Goal: Information Seeking & Learning: Learn about a topic

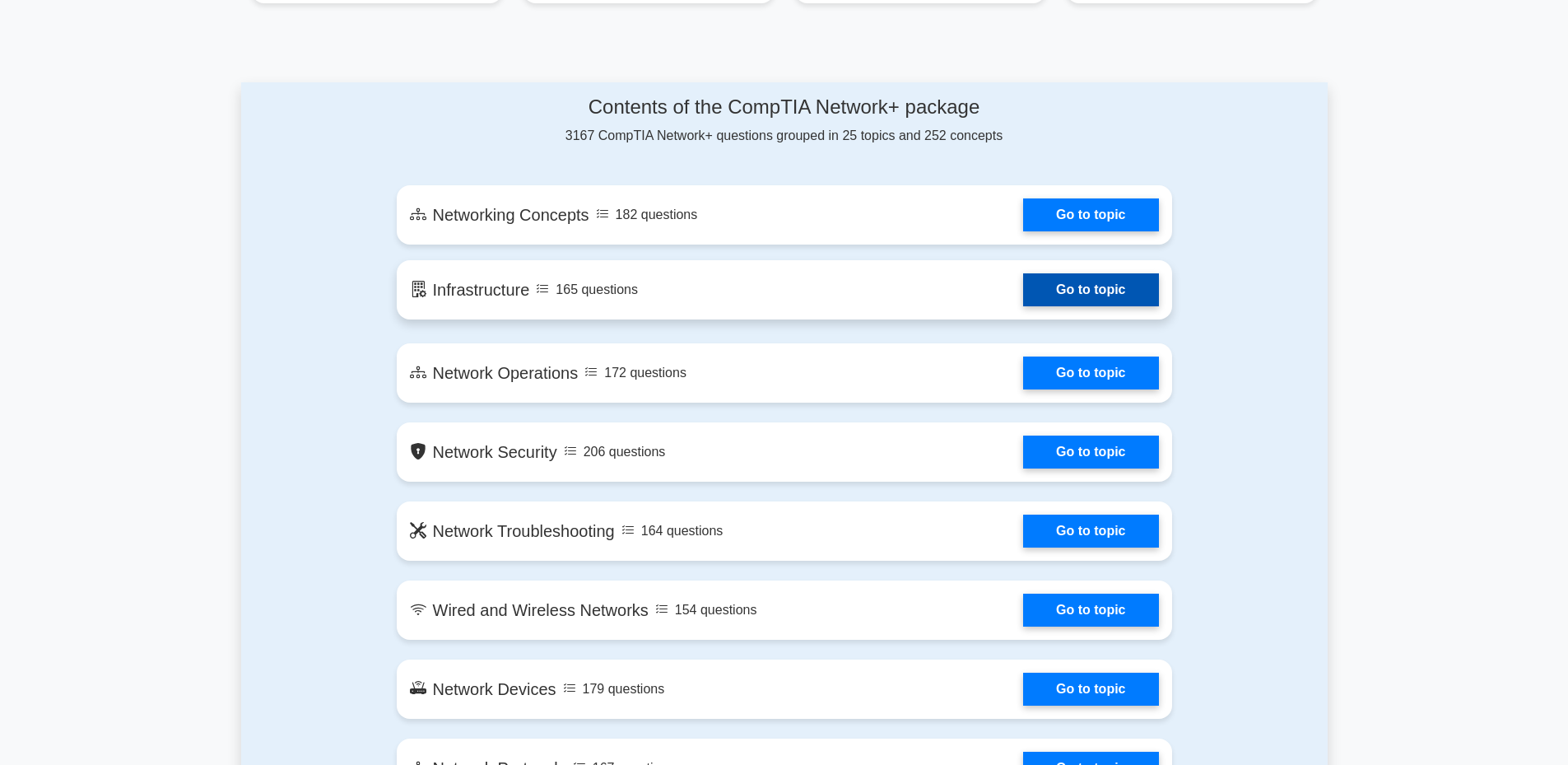
scroll to position [906, 0]
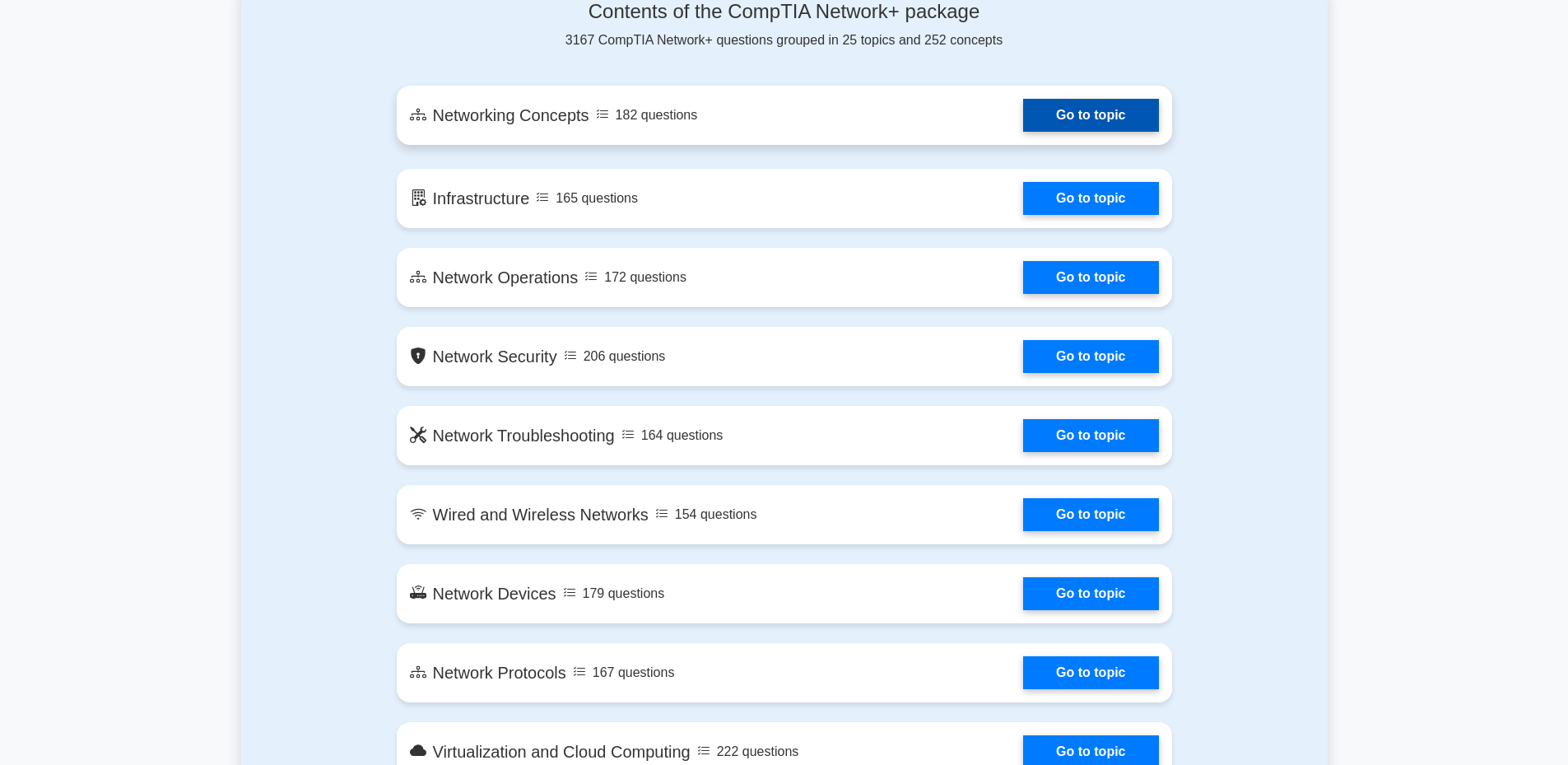
click at [1069, 115] on link "Go to topic" at bounding box center [1090, 114] width 135 height 33
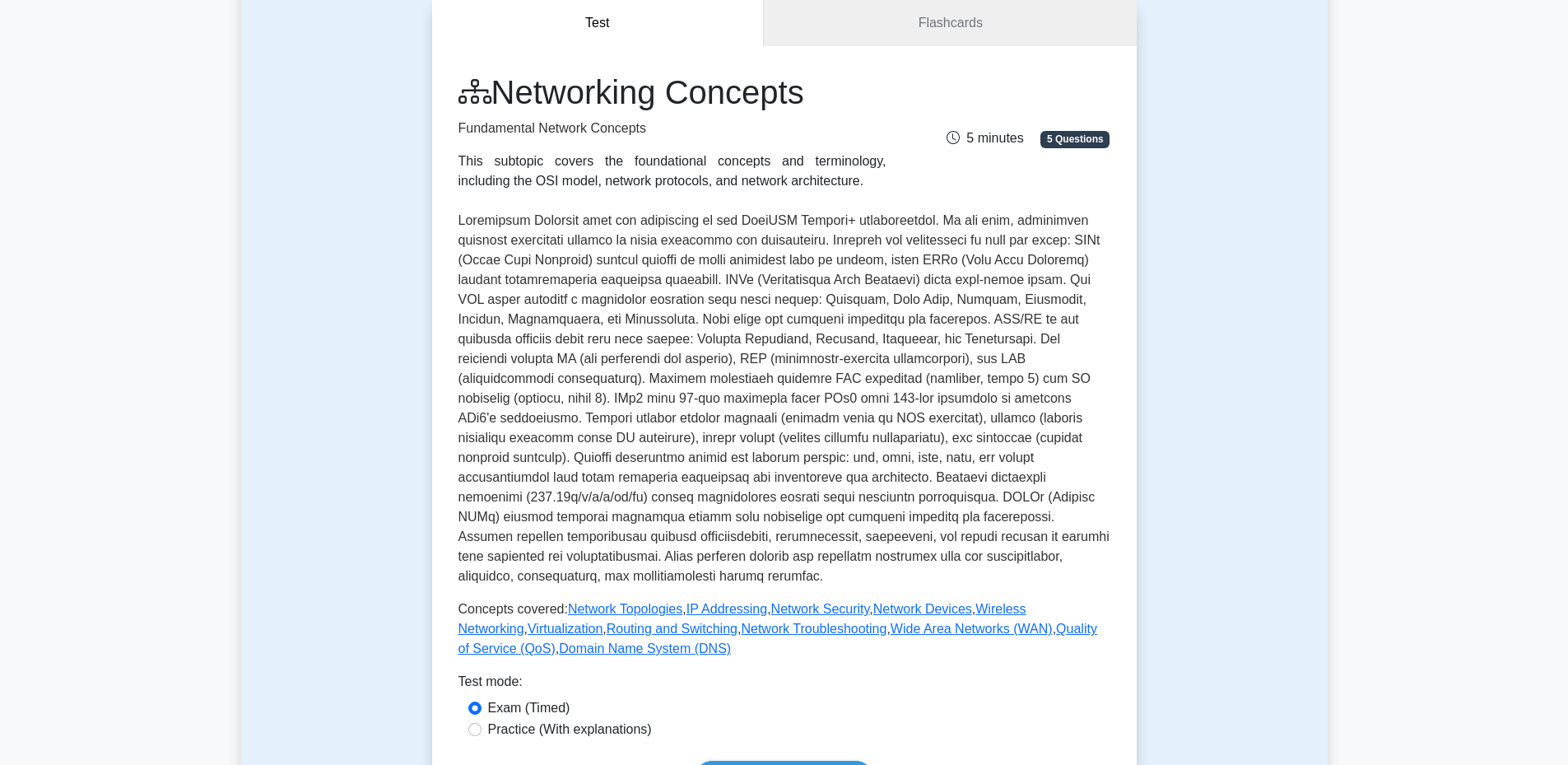
scroll to position [330, 0]
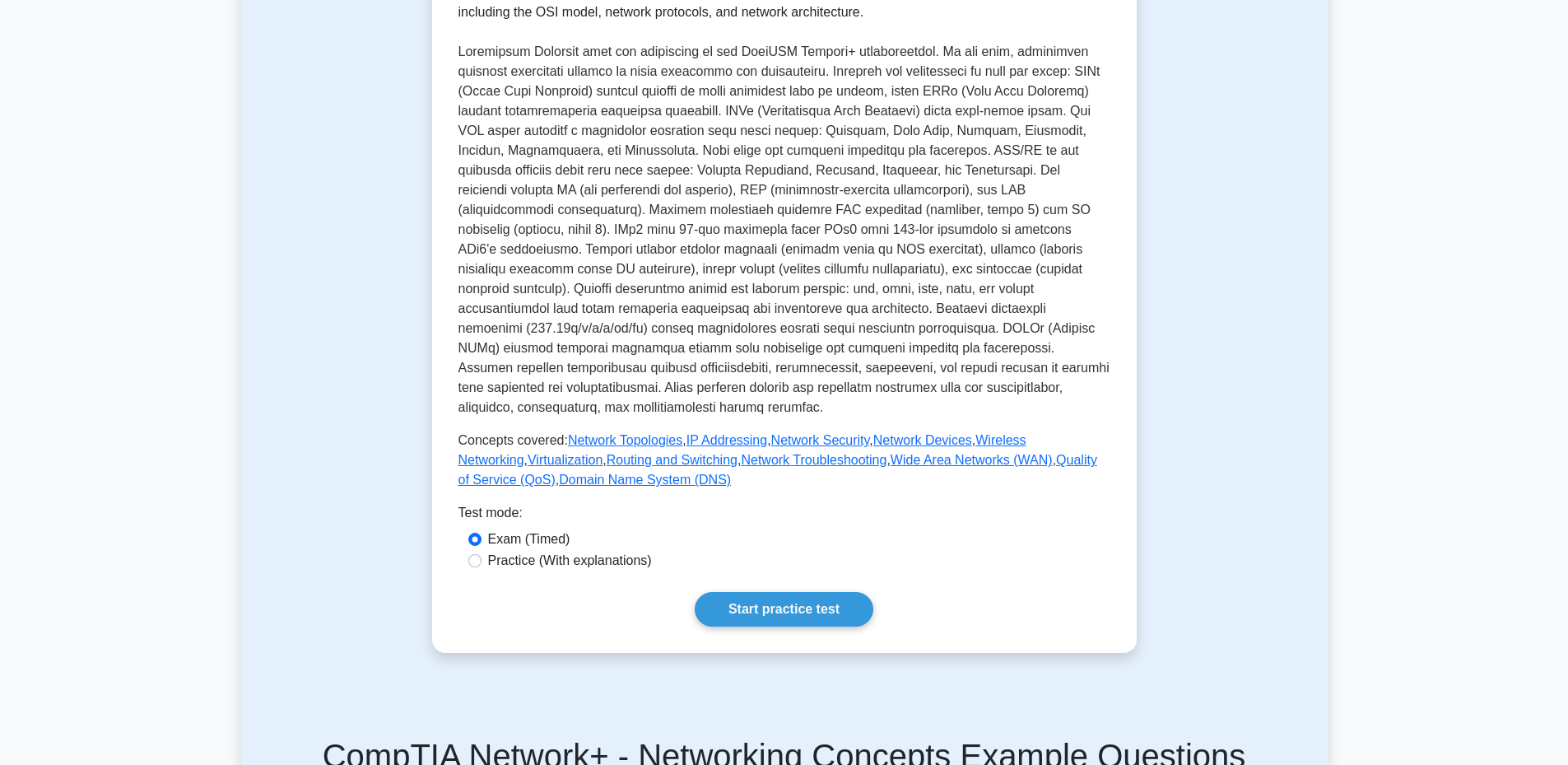
click at [495, 550] on label "Practice (With explanations)" at bounding box center [569, 560] width 164 height 20
click at [482, 554] on input "Practice (With explanations)" at bounding box center [475, 560] width 13 height 13
radio input "true"
click at [791, 592] on link "Start practice test" at bounding box center [784, 609] width 179 height 35
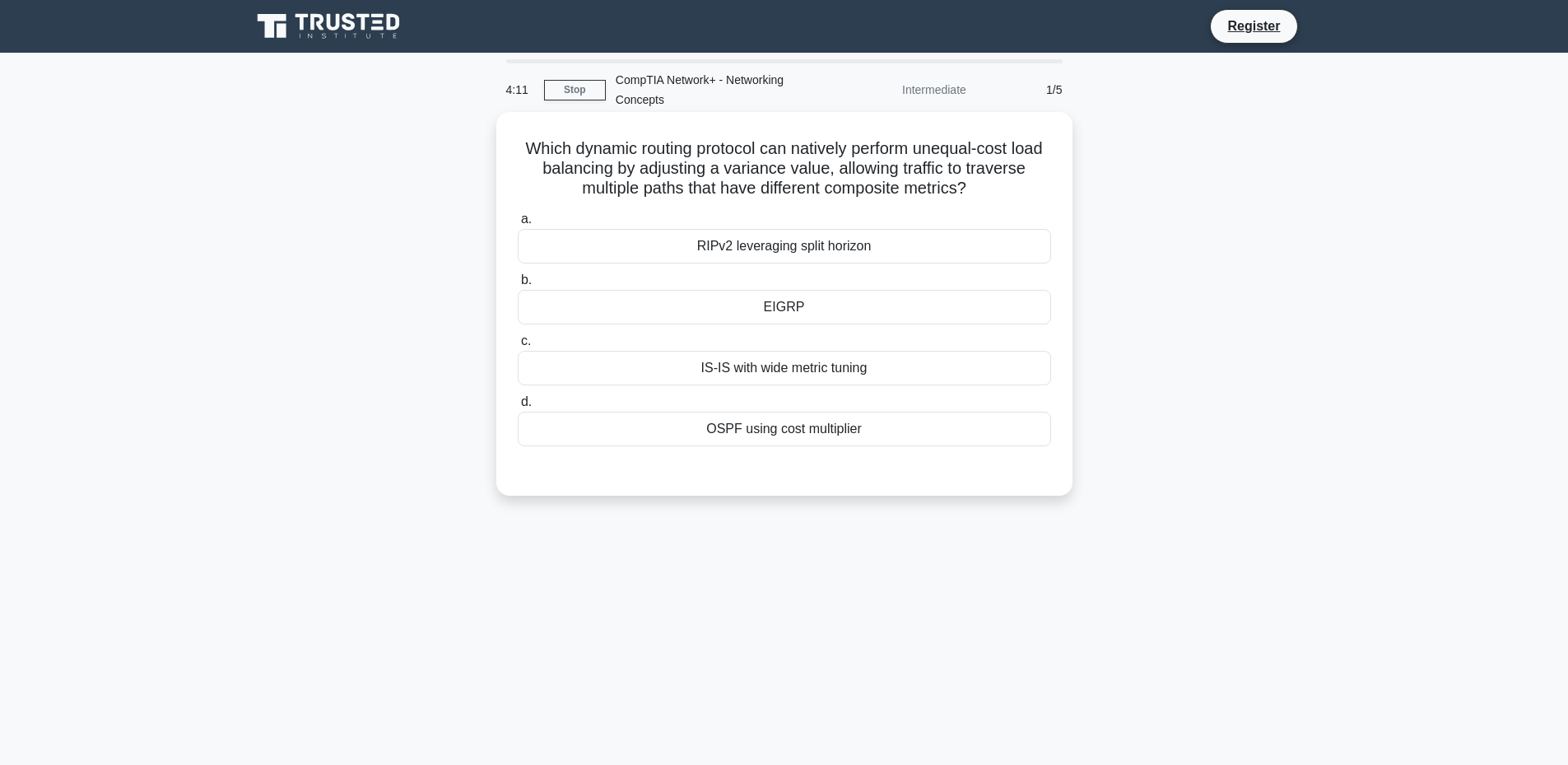
click at [804, 431] on div "OSPF using cost multiplier" at bounding box center [784, 428] width 533 height 35
click at [517, 407] on input "d. OSPF using cost multiplier" at bounding box center [517, 401] width 0 height 11
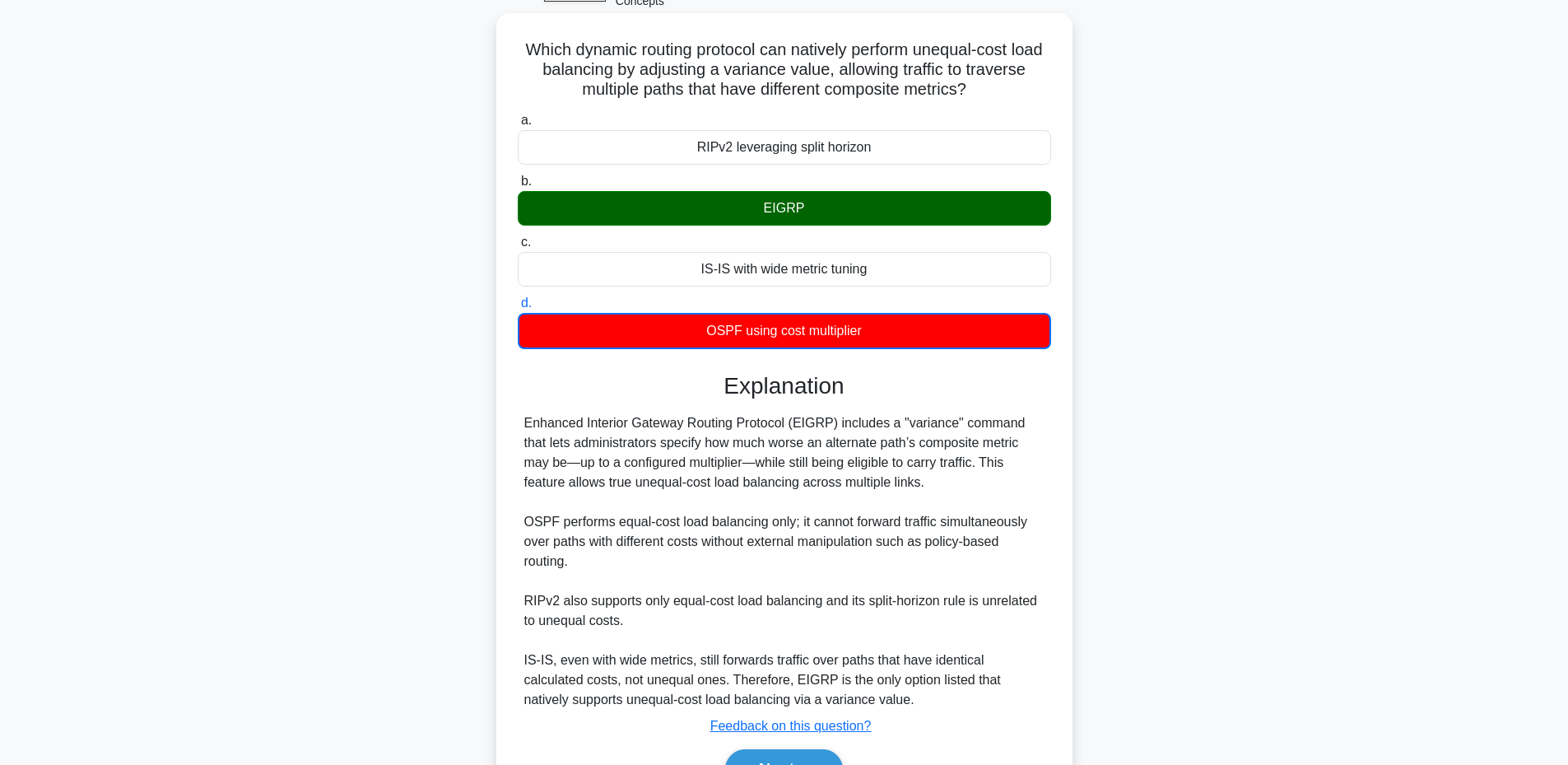
scroll to position [194, 0]
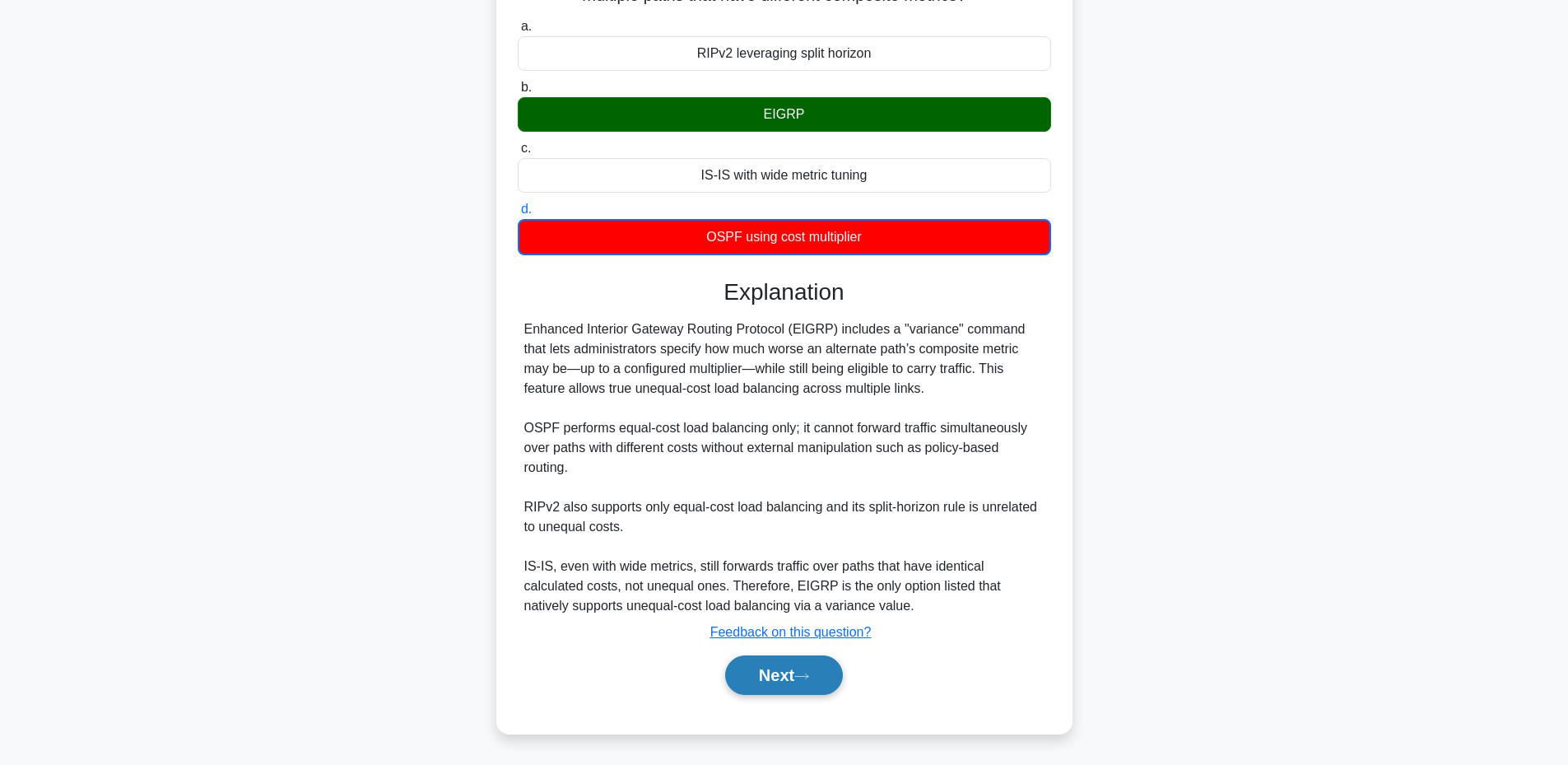
click at [805, 678] on icon at bounding box center [801, 676] width 15 height 9
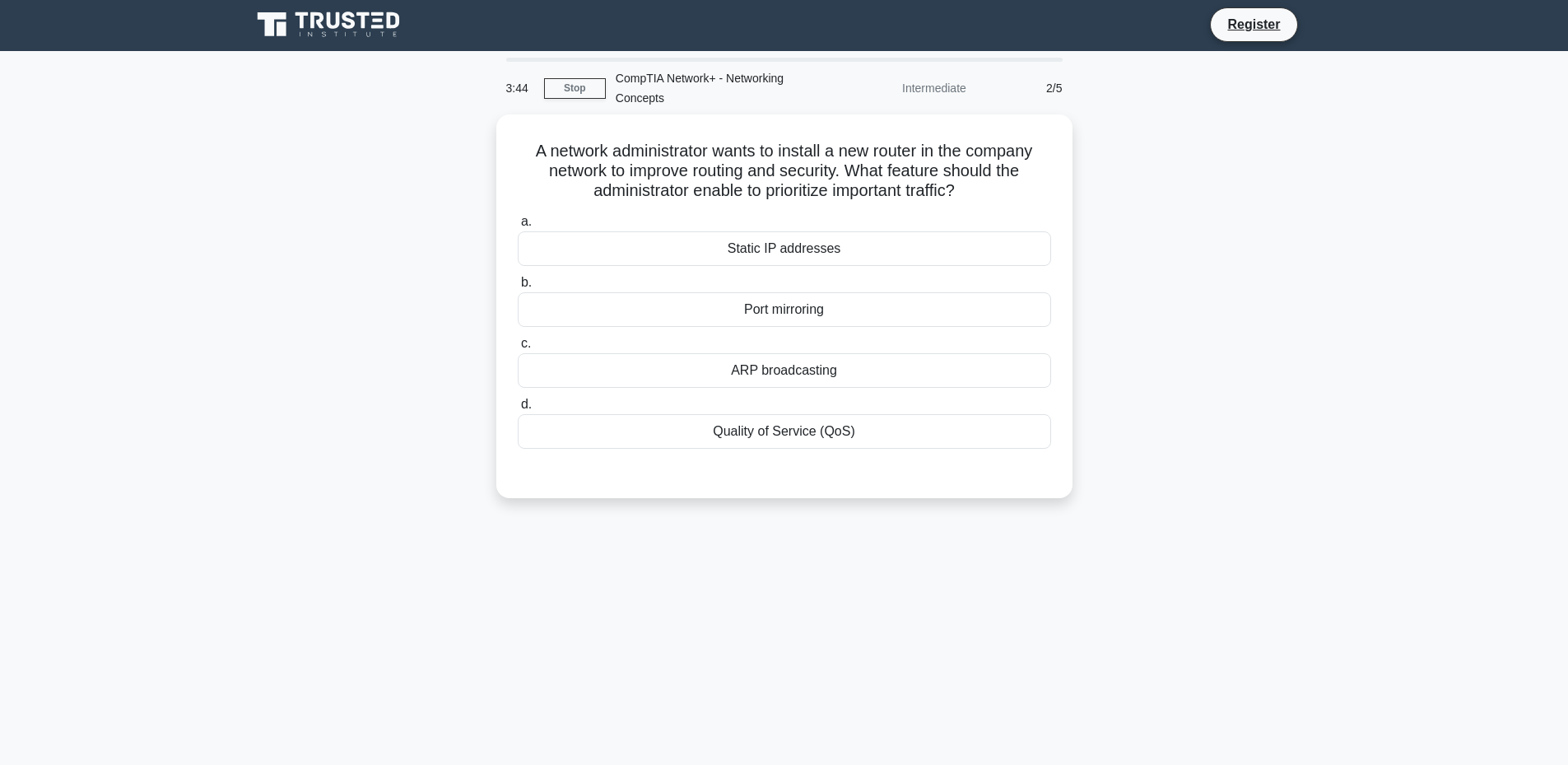
scroll to position [0, 0]
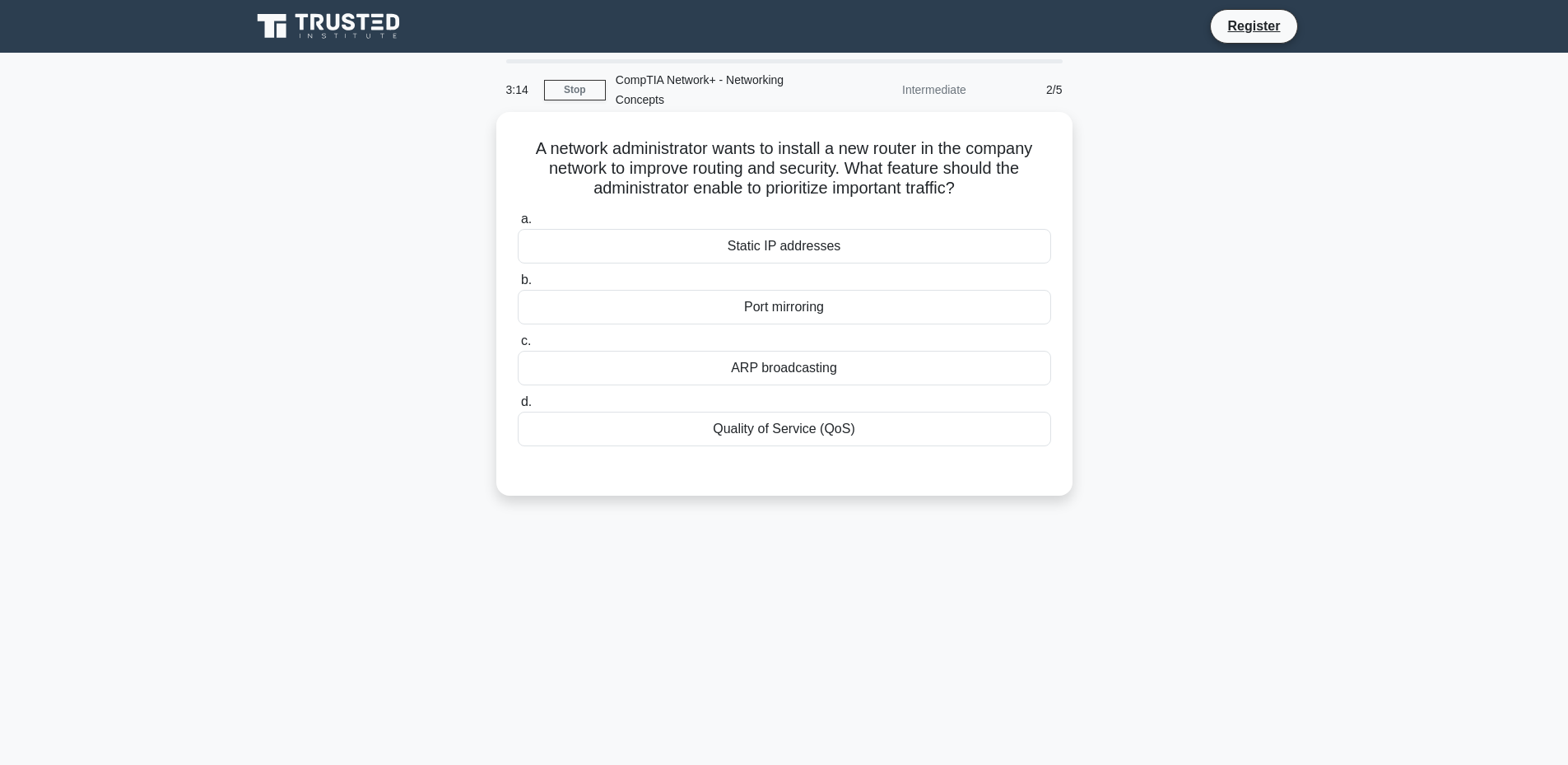
click at [830, 424] on div "Quality of Service (QoS)" at bounding box center [784, 428] width 533 height 35
click at [517, 407] on input "d. Quality of Service (QoS)" at bounding box center [517, 401] width 0 height 11
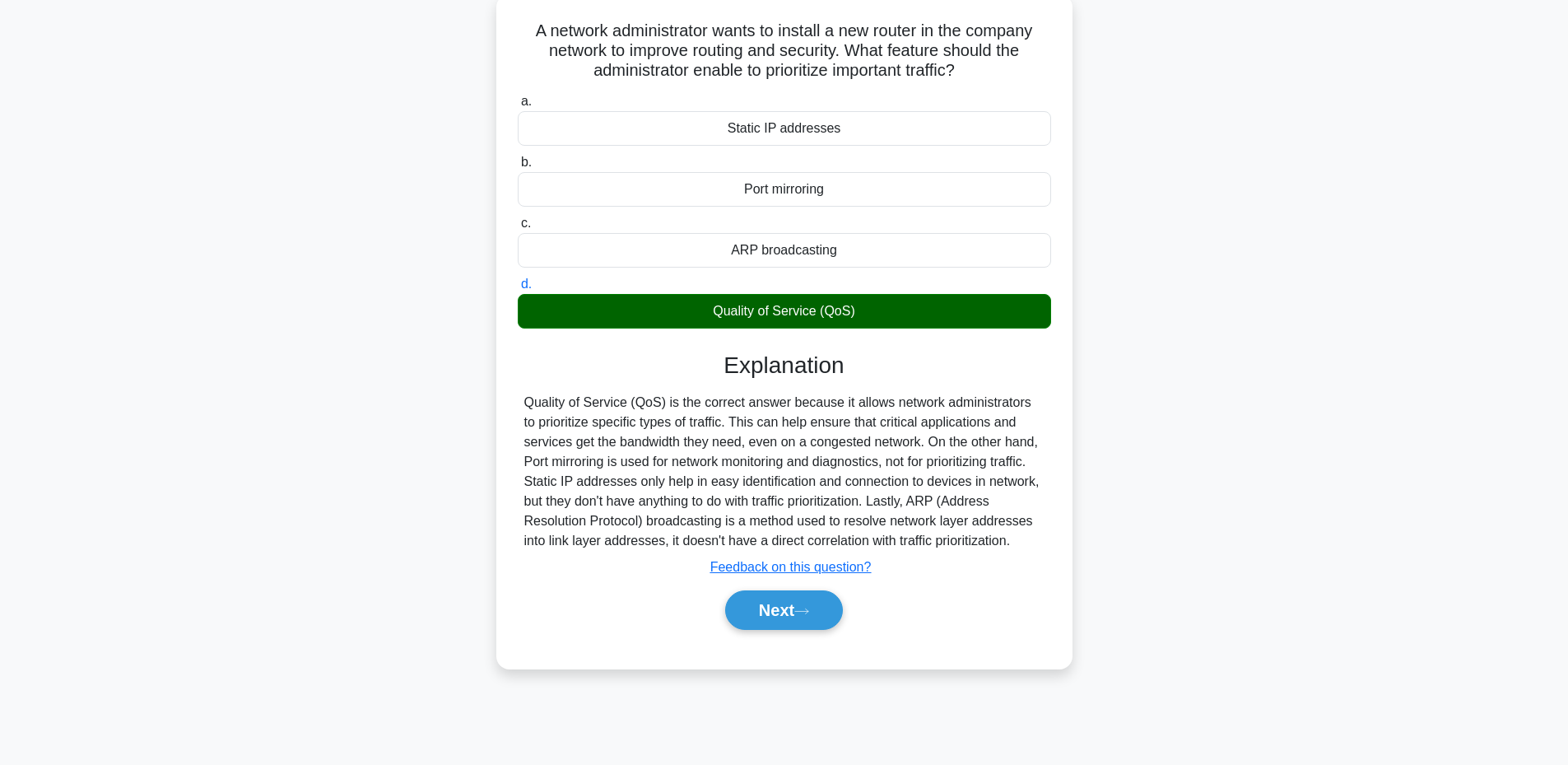
scroll to position [124, 0]
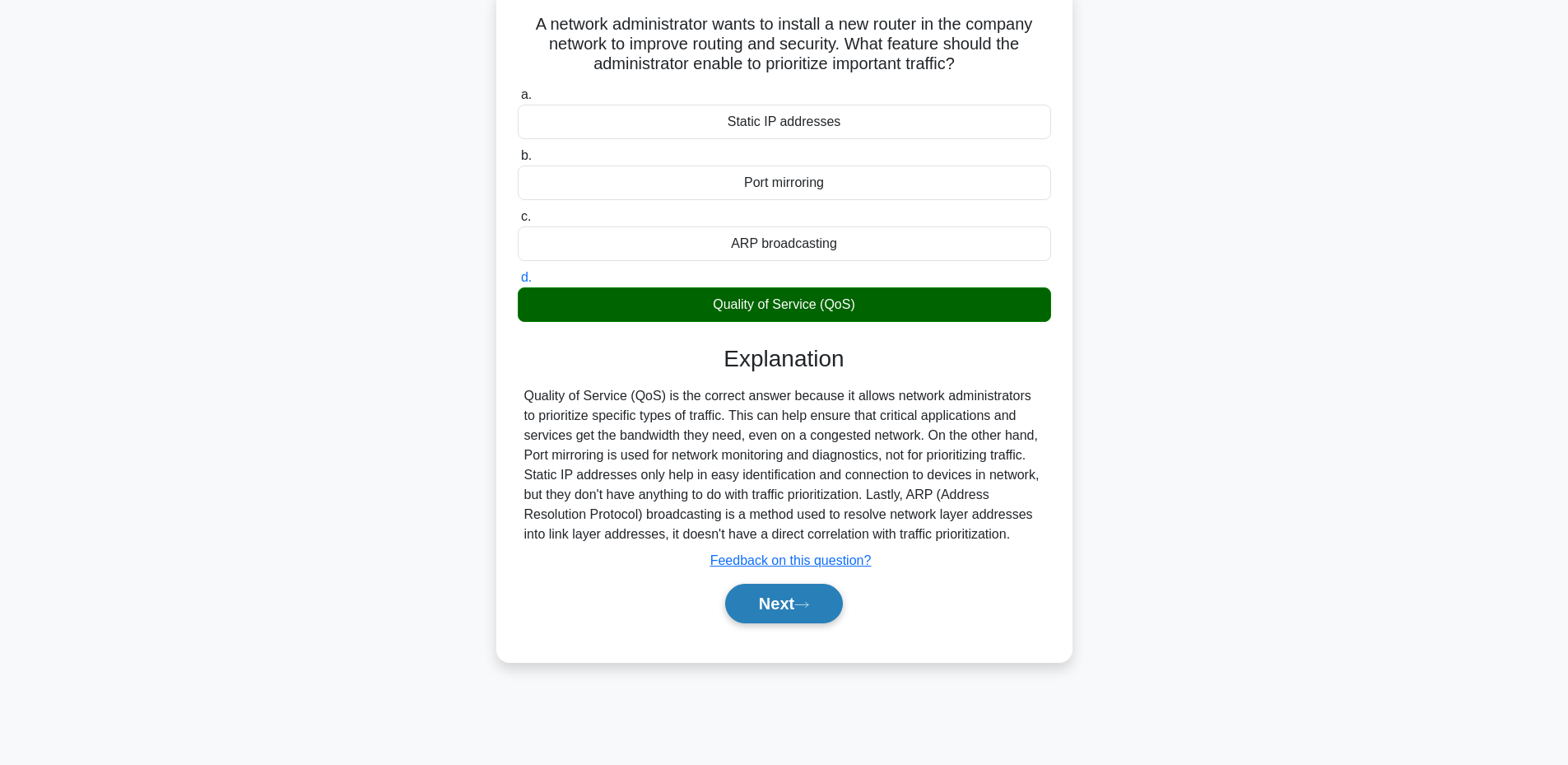
click at [777, 604] on button "Next" at bounding box center [784, 604] width 118 height 40
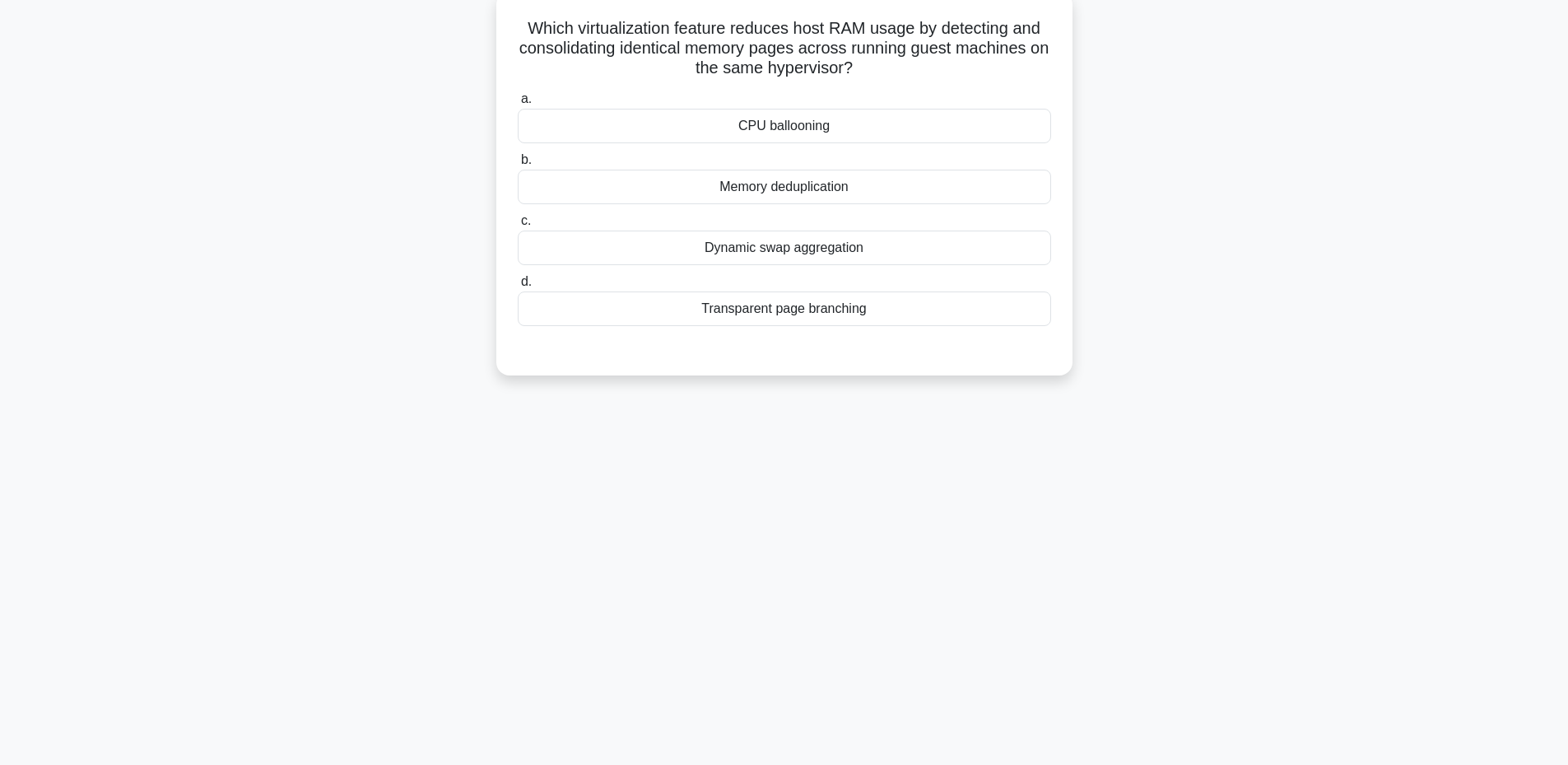
scroll to position [0, 0]
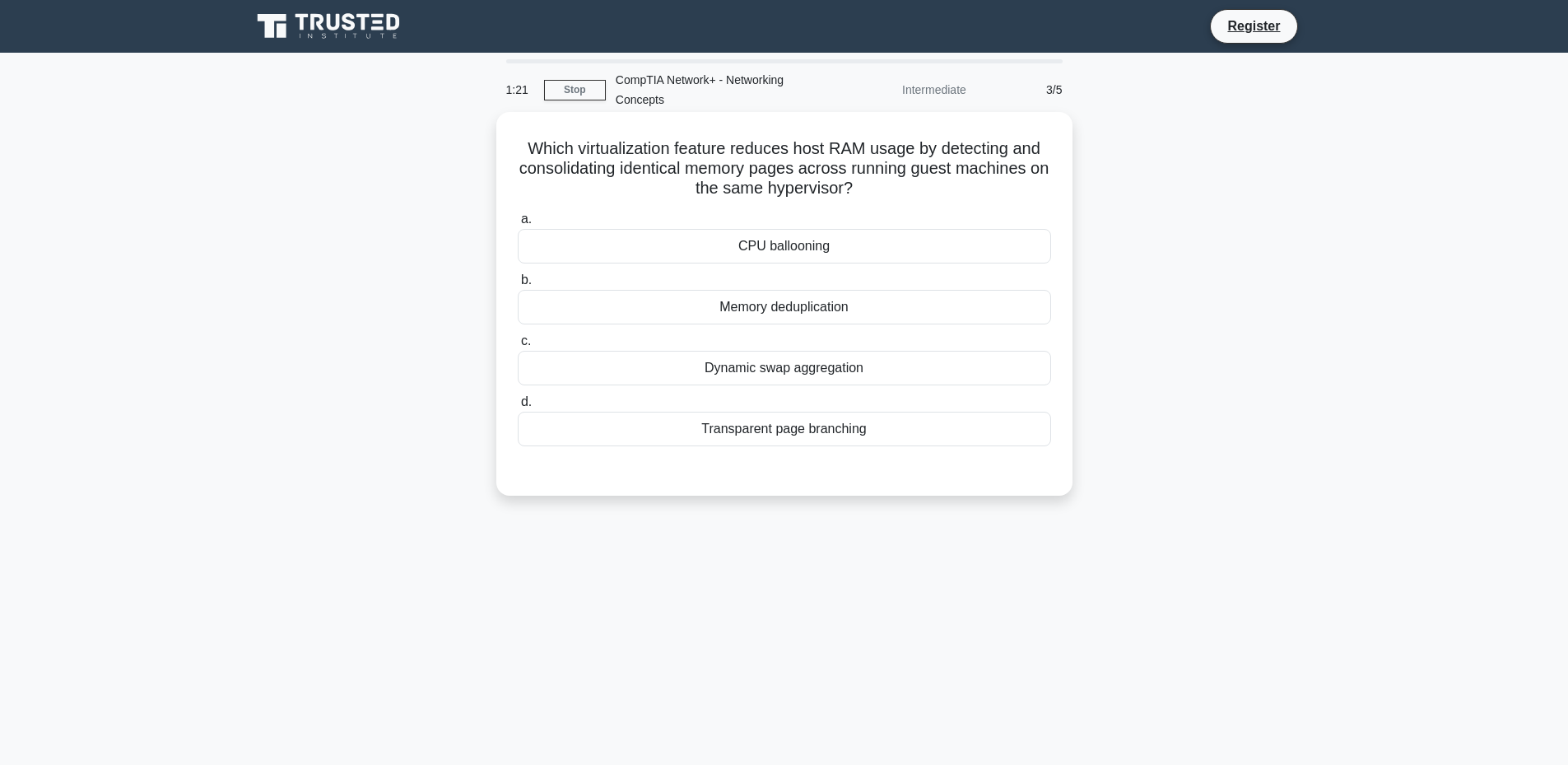
click at [790, 370] on div "Dynamic swap aggregation" at bounding box center [784, 368] width 533 height 35
click at [517, 347] on input "c. Dynamic swap aggregation" at bounding box center [517, 341] width 0 height 11
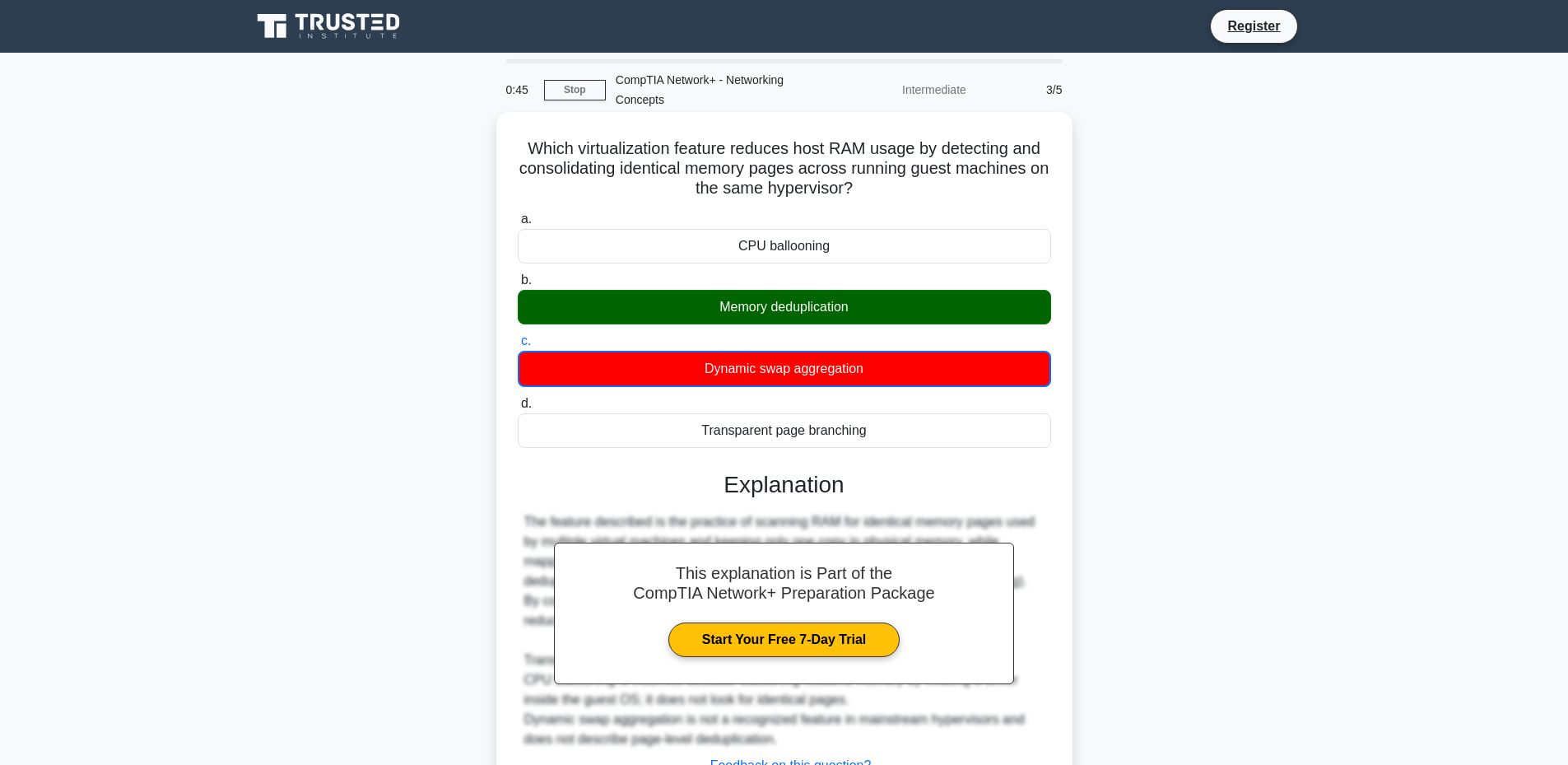
click at [782, 506] on div "This explanation is Part of the CompTIA Network+ Preparation Package Start Your…" at bounding box center [784, 643] width 533 height 383
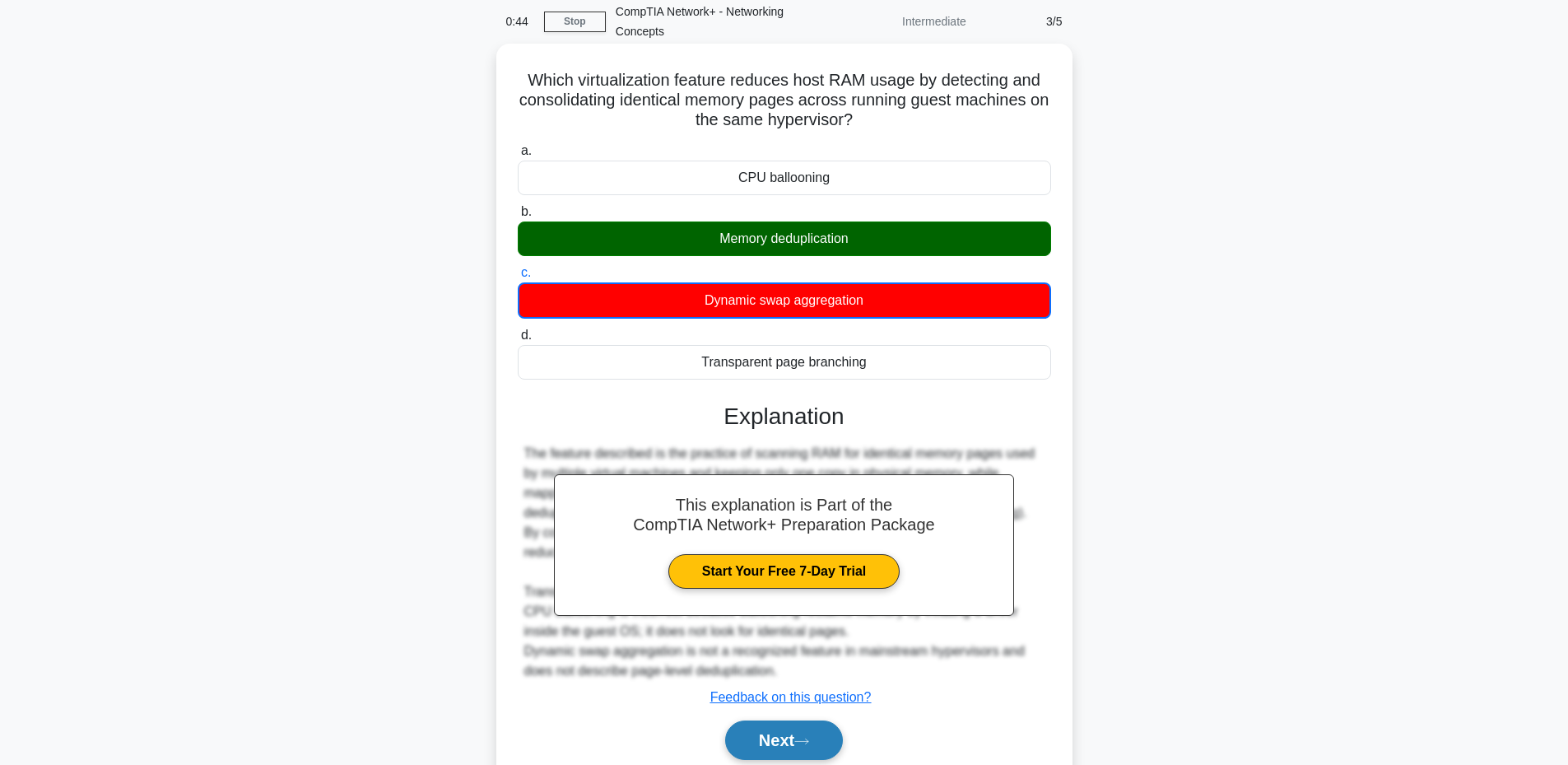
scroll to position [134, 0]
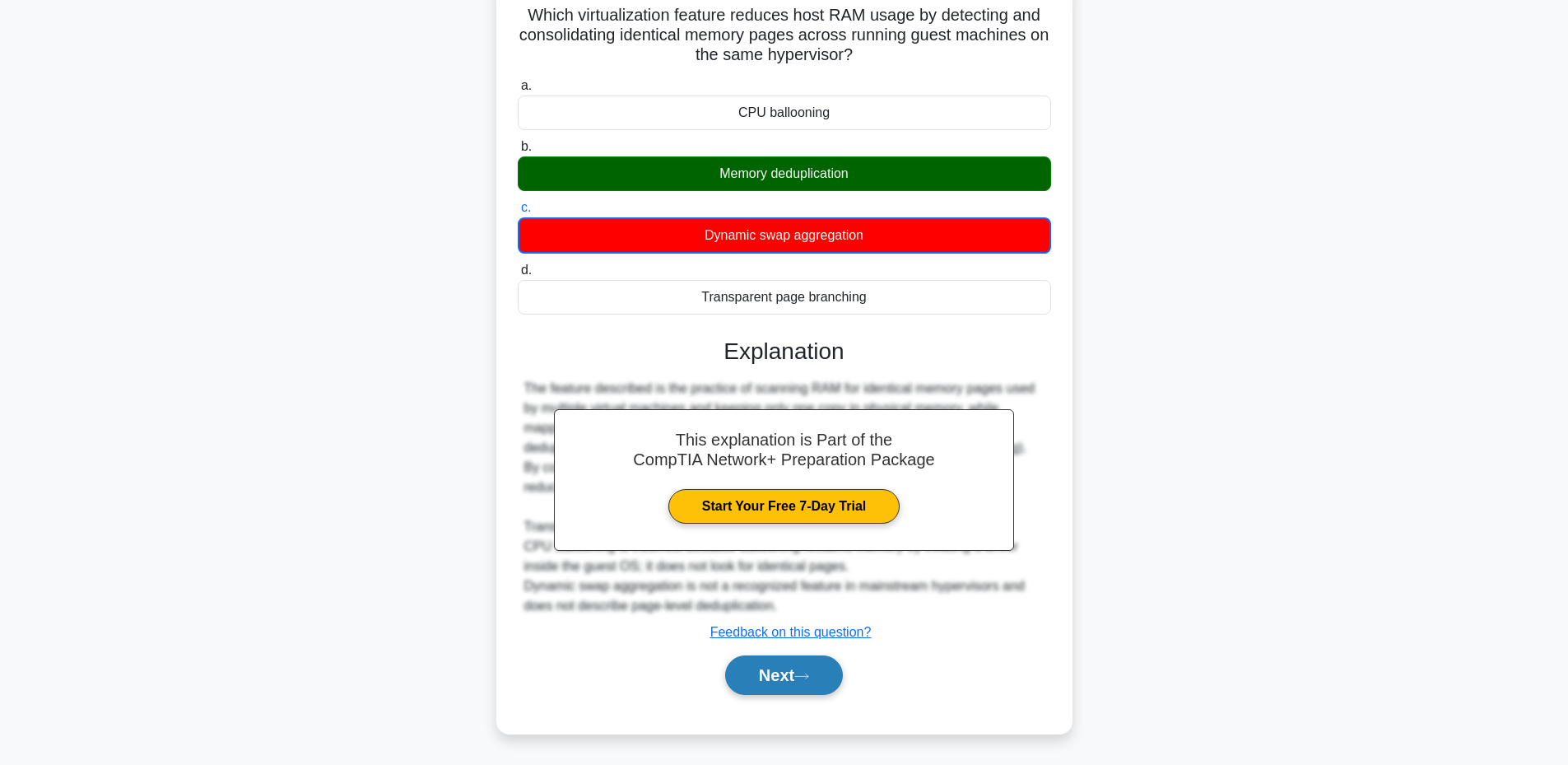
click at [784, 675] on button "Next" at bounding box center [784, 676] width 118 height 40
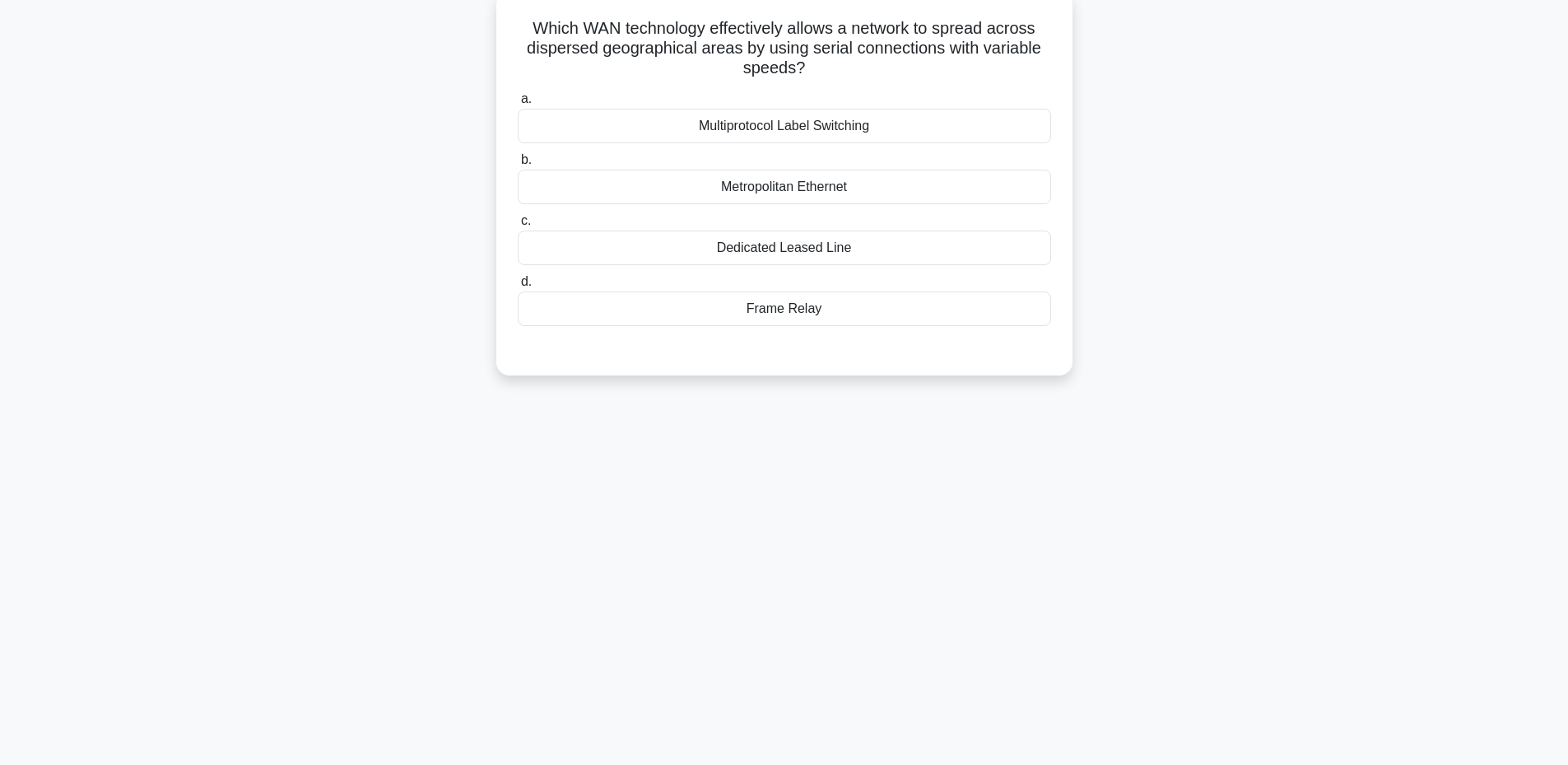
scroll to position [0, 0]
